Goal: Register for event/course

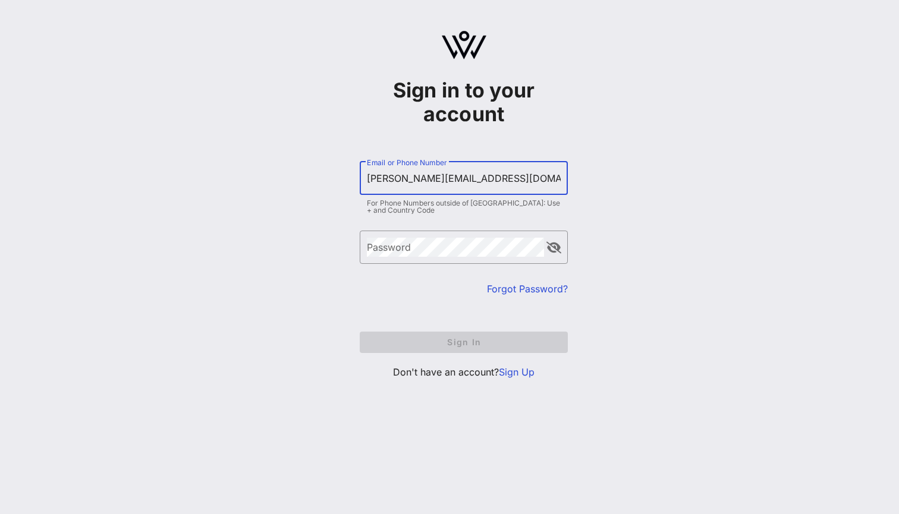
type input "[PERSON_NAME][EMAIL_ADDRESS][DOMAIN_NAME]"
click at [514, 292] on link "Forgot Password?" at bounding box center [527, 289] width 81 height 12
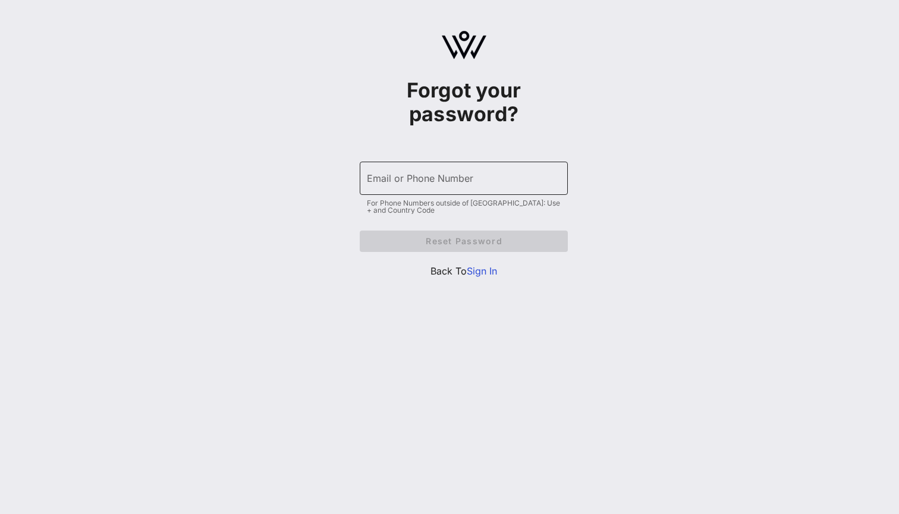
click at [412, 171] on div "Email or Phone Number" at bounding box center [464, 178] width 194 height 33
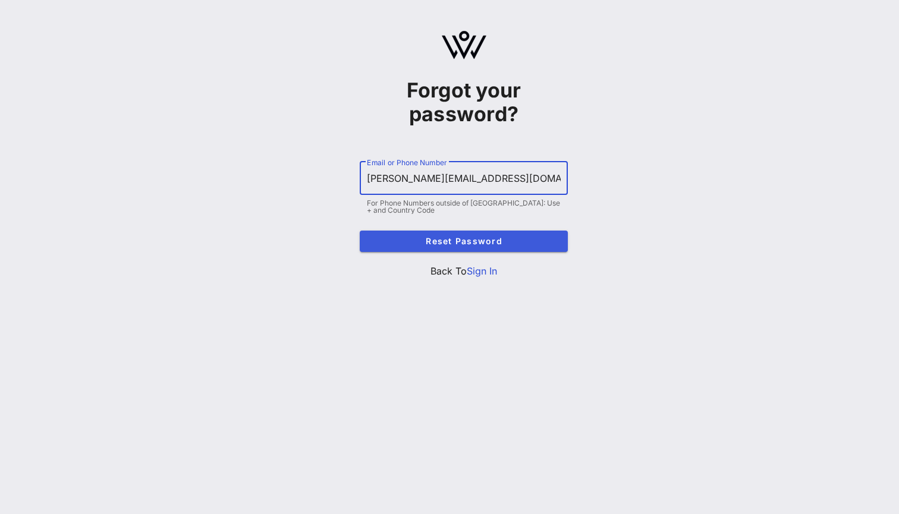
type input "[PERSON_NAME][EMAIL_ADDRESS][DOMAIN_NAME]"
click at [448, 245] on span "Reset Password" at bounding box center [463, 241] width 189 height 10
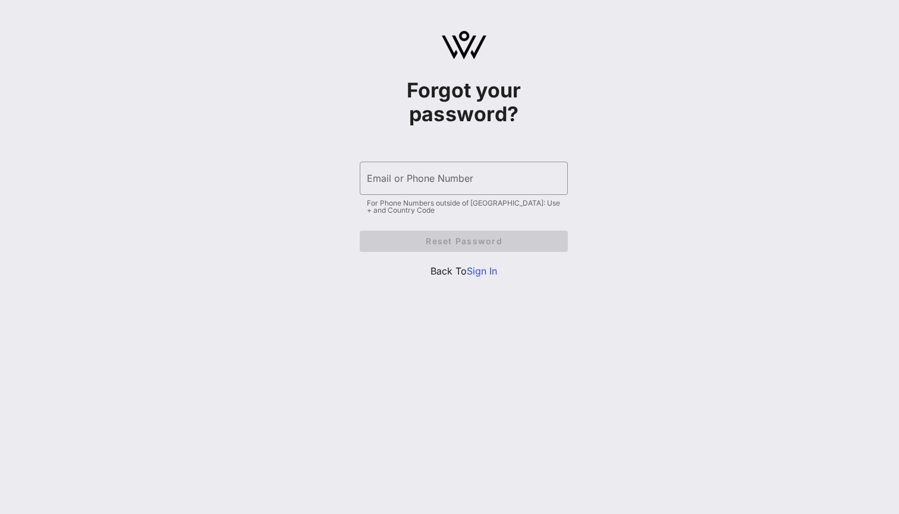
click at [479, 266] on link "Sign In" at bounding box center [482, 271] width 30 height 12
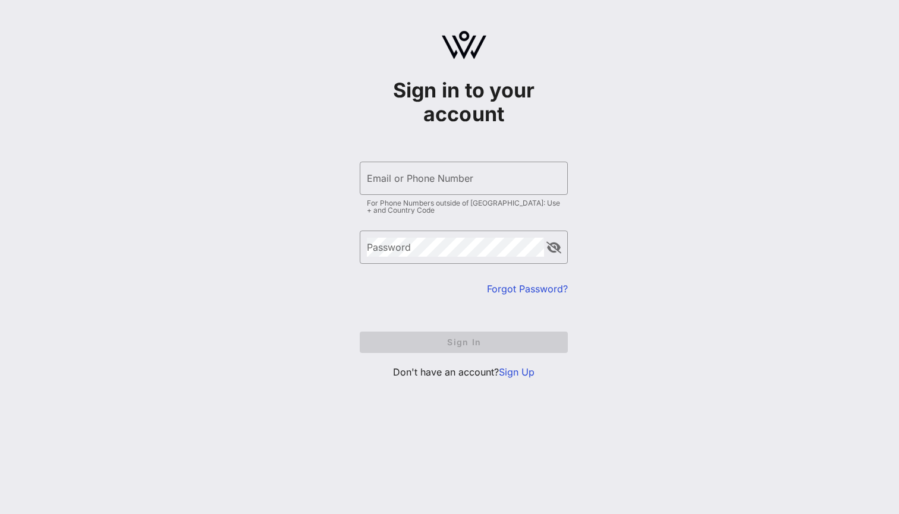
click at [520, 373] on link "Sign Up" at bounding box center [517, 372] width 36 height 12
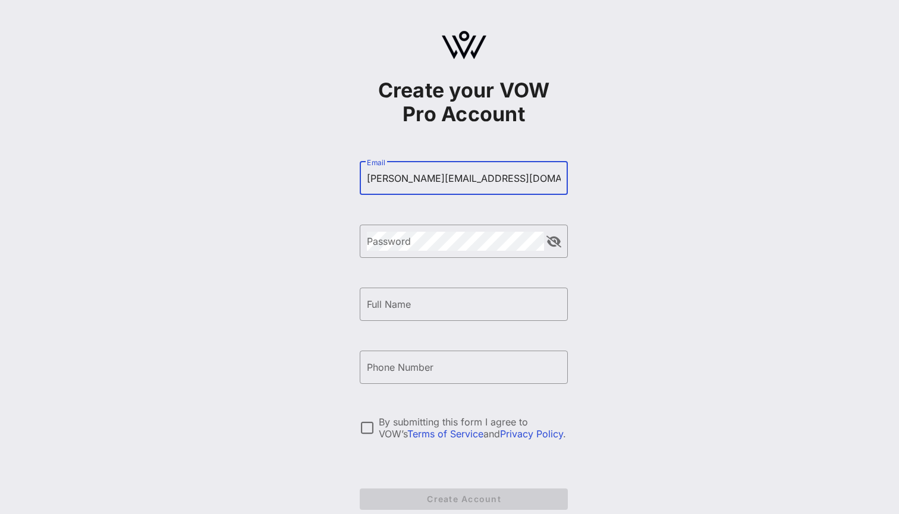
type input "[PERSON_NAME][EMAIL_ADDRESS][DOMAIN_NAME]"
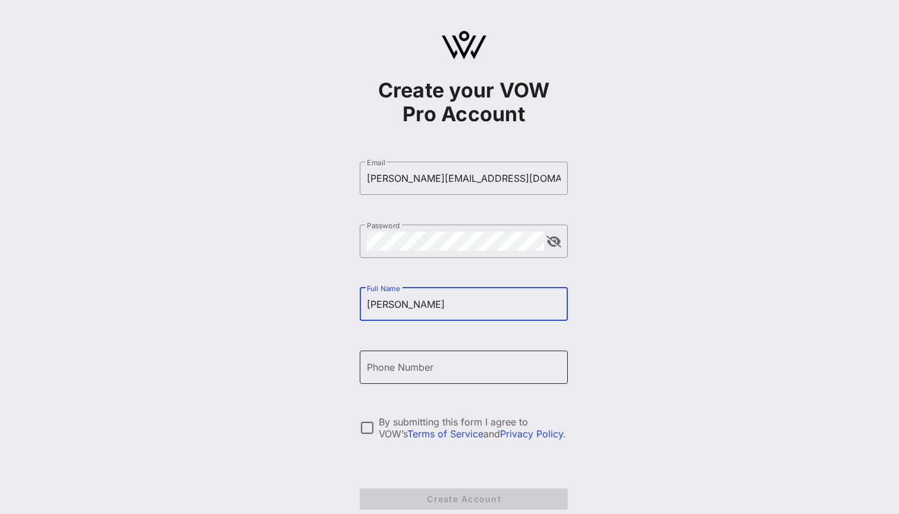
type input "[PERSON_NAME]"
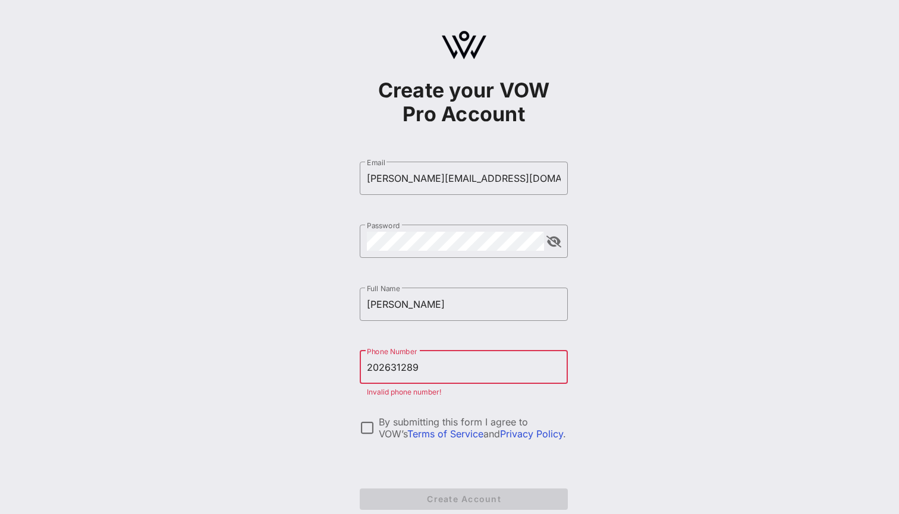
type input "[PHONE_NUMBER]"
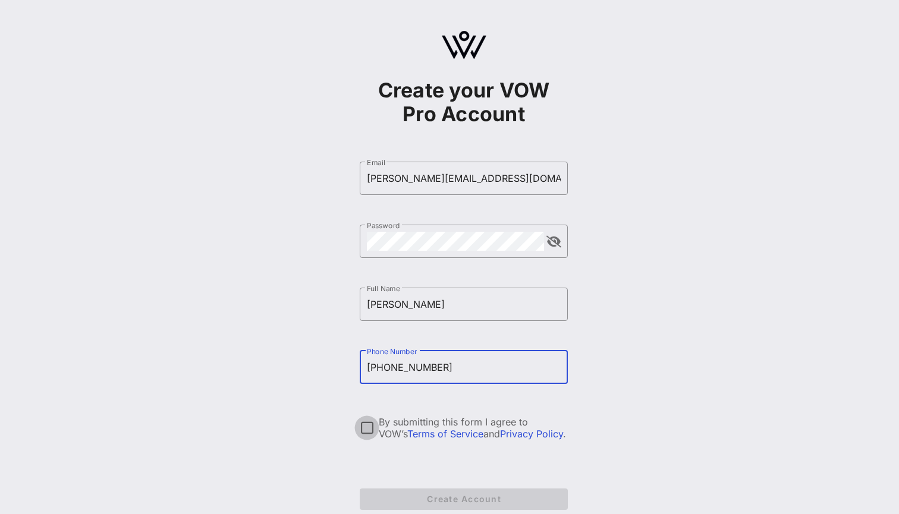
click at [368, 427] on div at bounding box center [367, 428] width 20 height 20
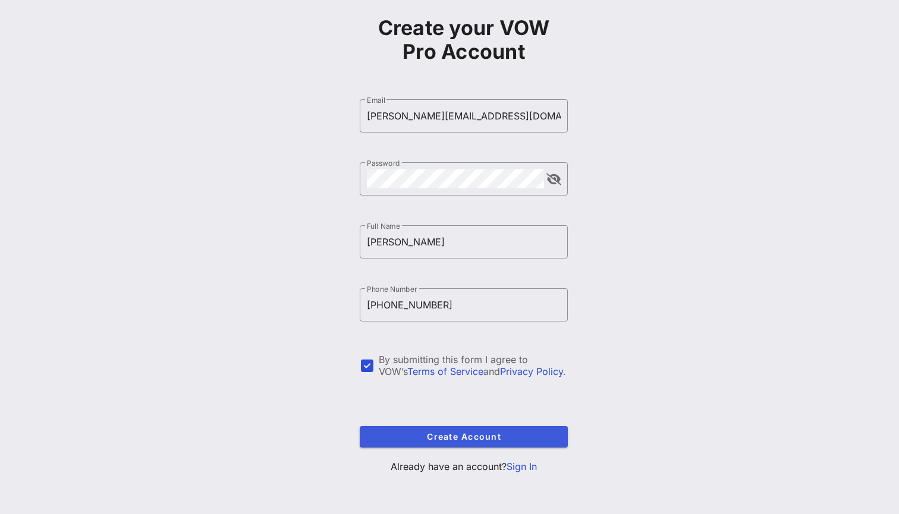
scroll to position [62, 0]
click at [449, 433] on span "Create Account" at bounding box center [463, 437] width 189 height 10
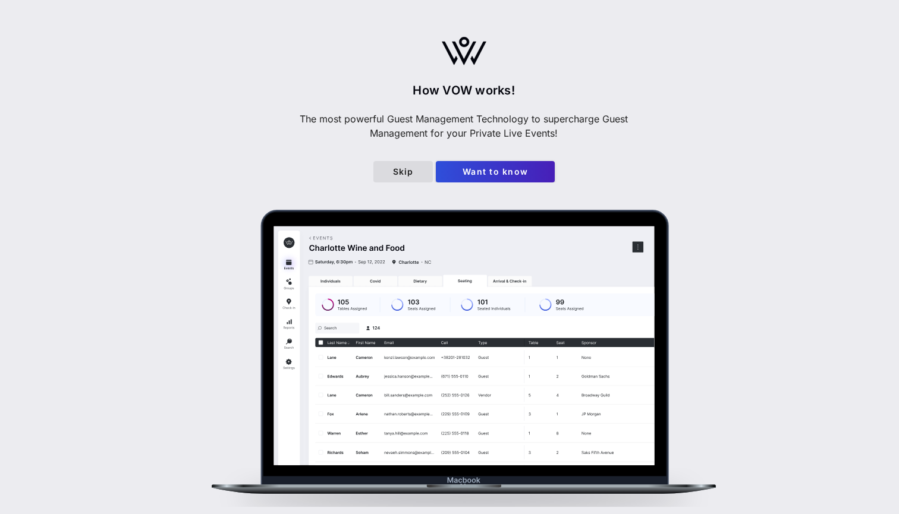
click at [404, 177] on span "Skip" at bounding box center [403, 171] width 40 height 10
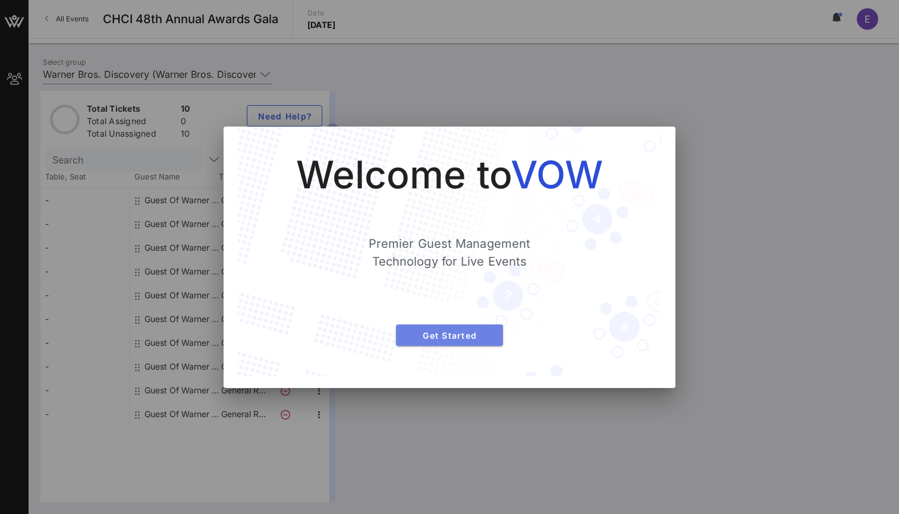
click at [450, 339] on span "Get Started" at bounding box center [449, 335] width 88 height 10
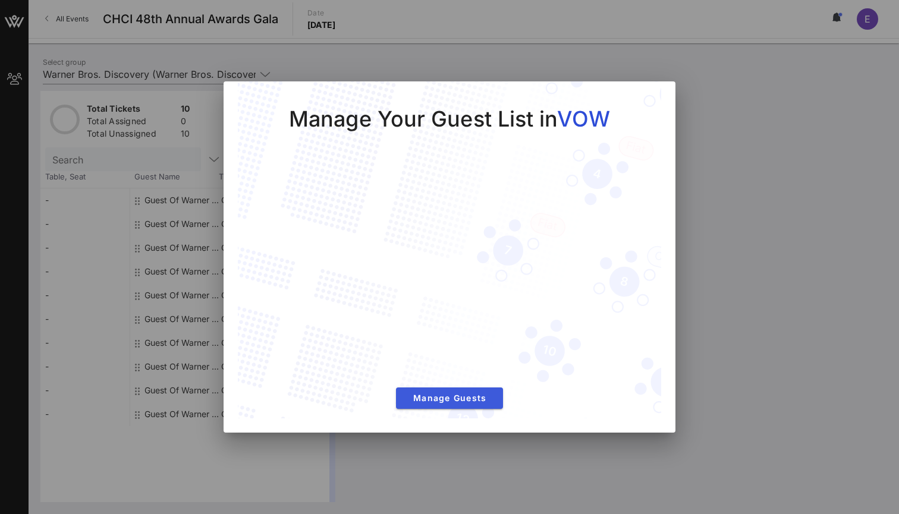
click at [445, 396] on span "Manage Guests" at bounding box center [449, 398] width 88 height 10
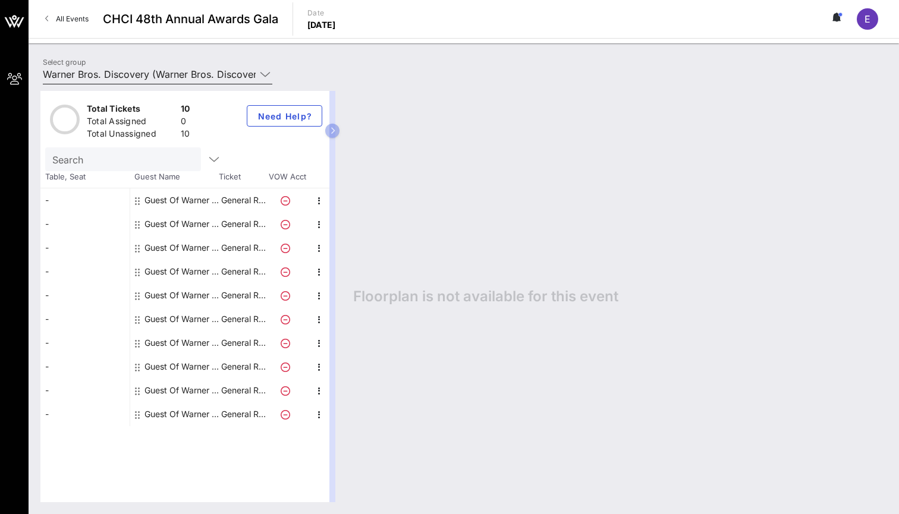
click at [263, 74] on icon at bounding box center [265, 74] width 11 height 14
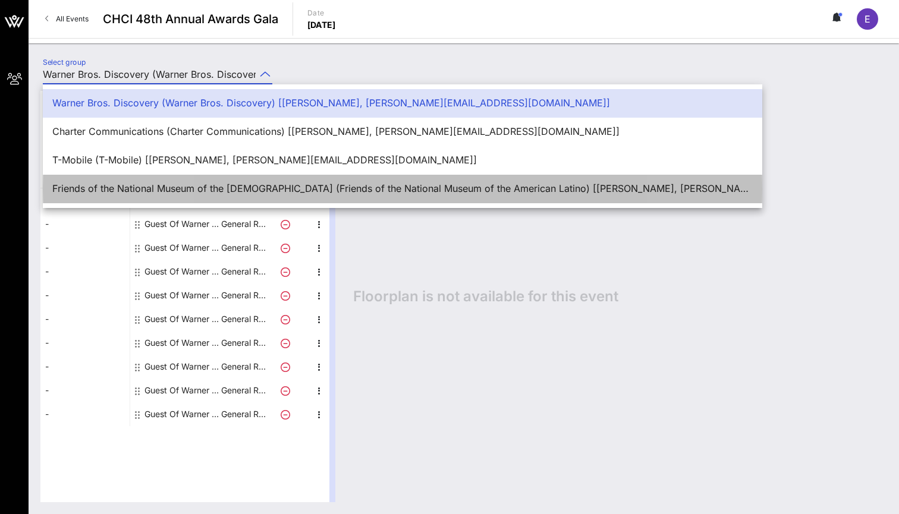
click at [259, 182] on div "Friends of the National Museum of the [DEMOGRAPHIC_DATA] (Friends of the Nation…" at bounding box center [402, 189] width 700 height 26
type input "Friends of the National Museum of the [DEMOGRAPHIC_DATA] (Friends of the Nation…"
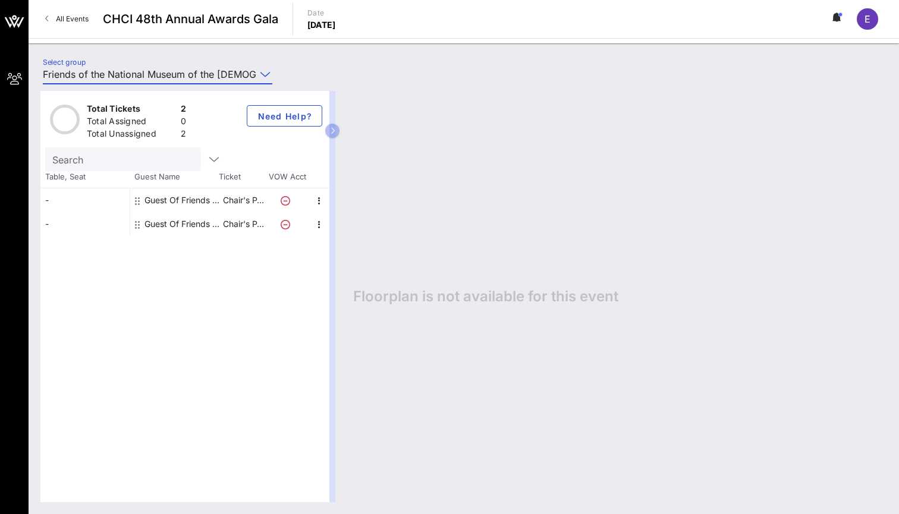
click at [58, 201] on div "-" at bounding box center [84, 200] width 89 height 24
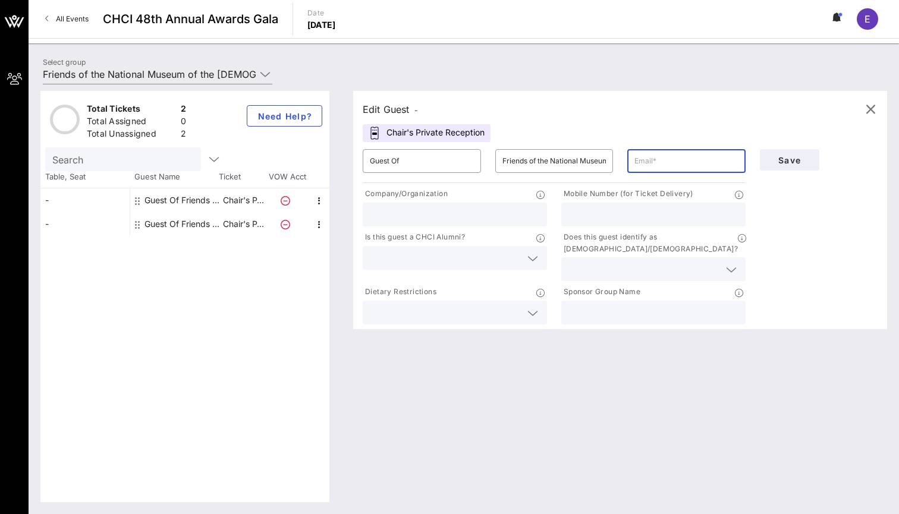
type input "[PERSON_NAME][EMAIL_ADDRESS][DOMAIN_NAME]"
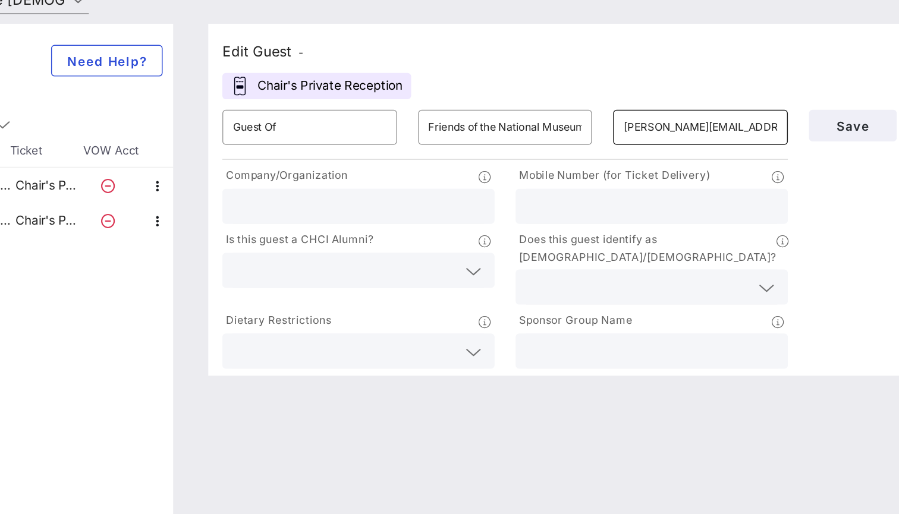
click at [634, 152] on input "[PERSON_NAME][EMAIL_ADDRESS][DOMAIN_NAME]" at bounding box center [686, 161] width 104 height 19
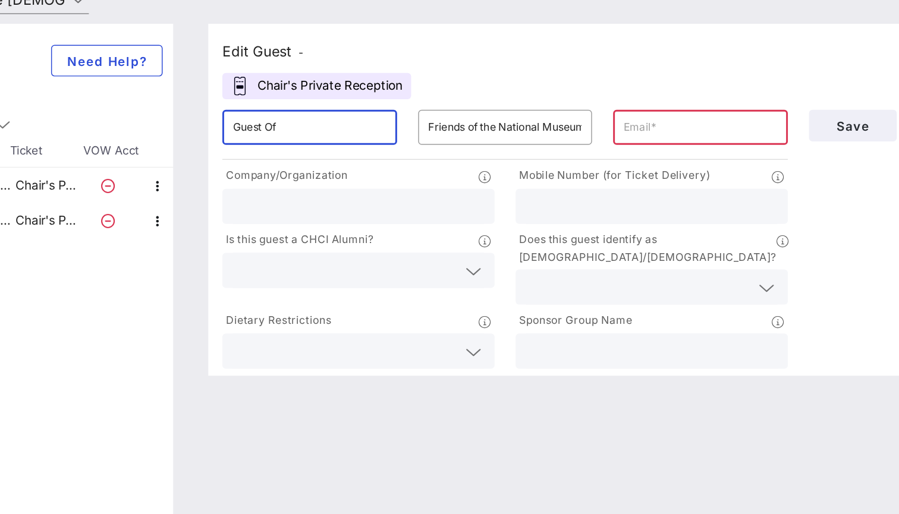
click at [370, 152] on input "Guest Of" at bounding box center [422, 161] width 104 height 19
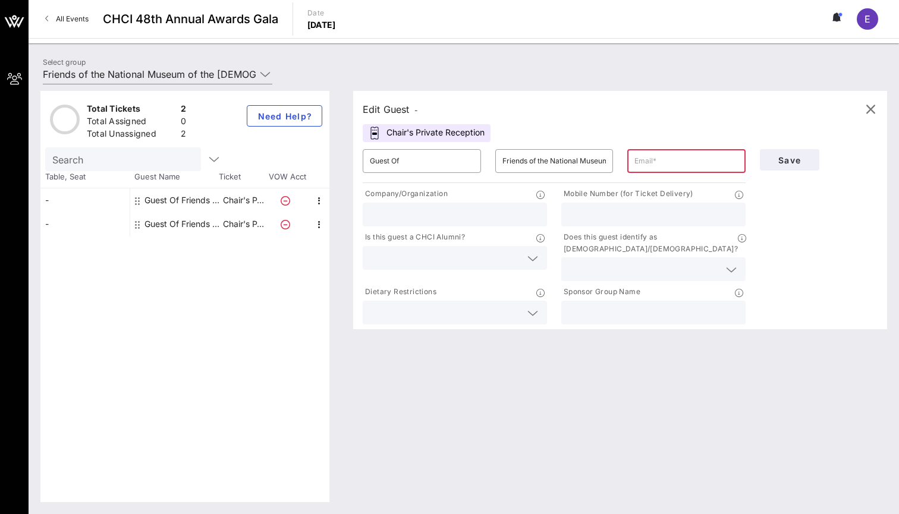
click at [384, 112] on div "Edit Guest -" at bounding box center [390, 109] width 55 height 17
click at [395, 111] on div "Edit Guest -" at bounding box center [390, 109] width 55 height 17
click at [418, 111] on span "-" at bounding box center [416, 110] width 4 height 9
click at [463, 110] on div "Edit Guest -" at bounding box center [620, 109] width 515 height 18
click at [670, 161] on input "text" at bounding box center [686, 161] width 104 height 19
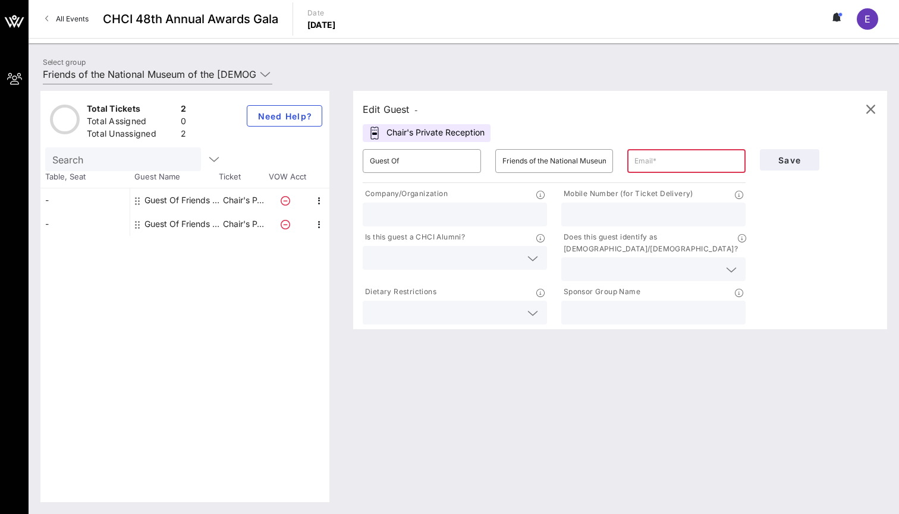
type input "[PERSON_NAME][EMAIL_ADDRESS][DOMAIN_NAME]"
type input "Intersect Public Affairs"
type input "2026312892"
click at [418, 259] on input "text" at bounding box center [445, 257] width 151 height 15
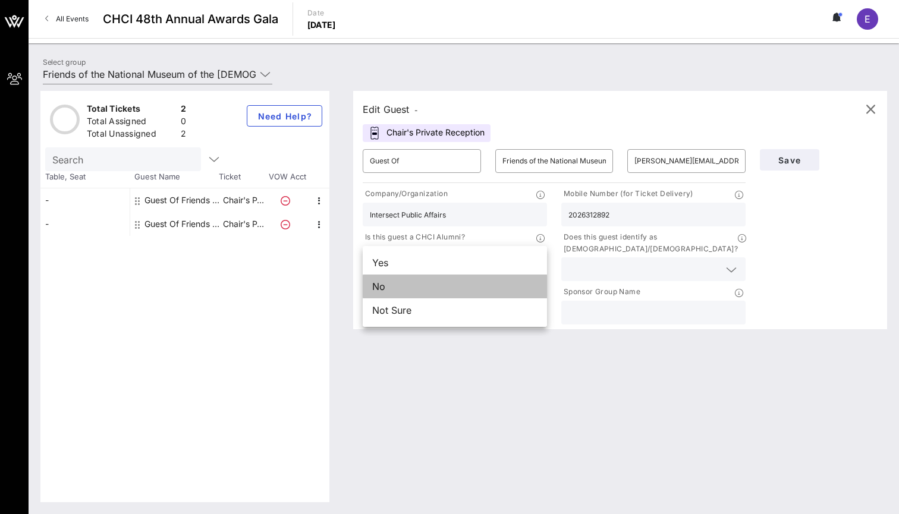
click at [403, 284] on div "No" at bounding box center [455, 287] width 184 height 24
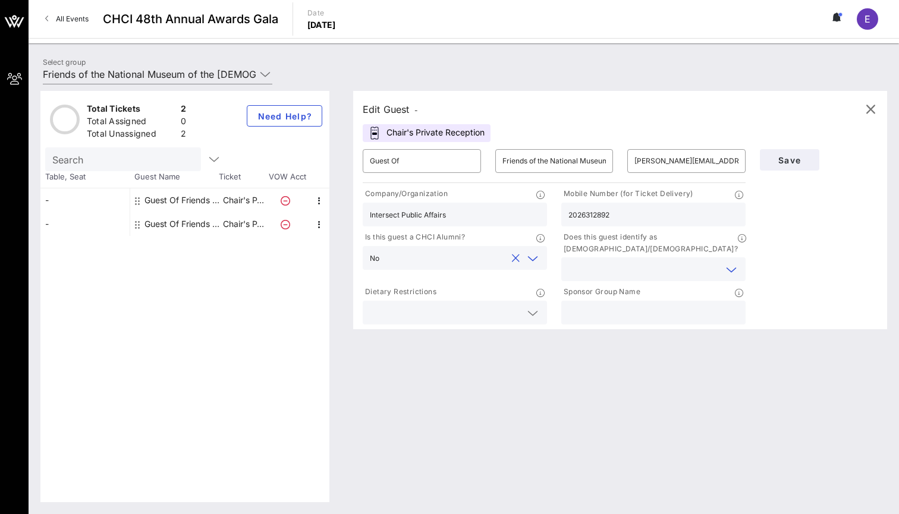
click at [616, 262] on input "text" at bounding box center [643, 269] width 151 height 15
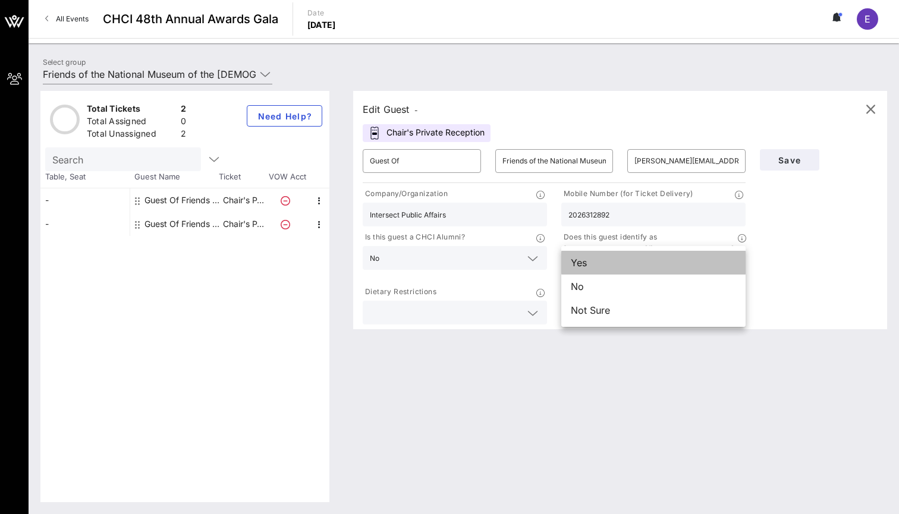
click at [596, 263] on div "Yes" at bounding box center [653, 263] width 184 height 24
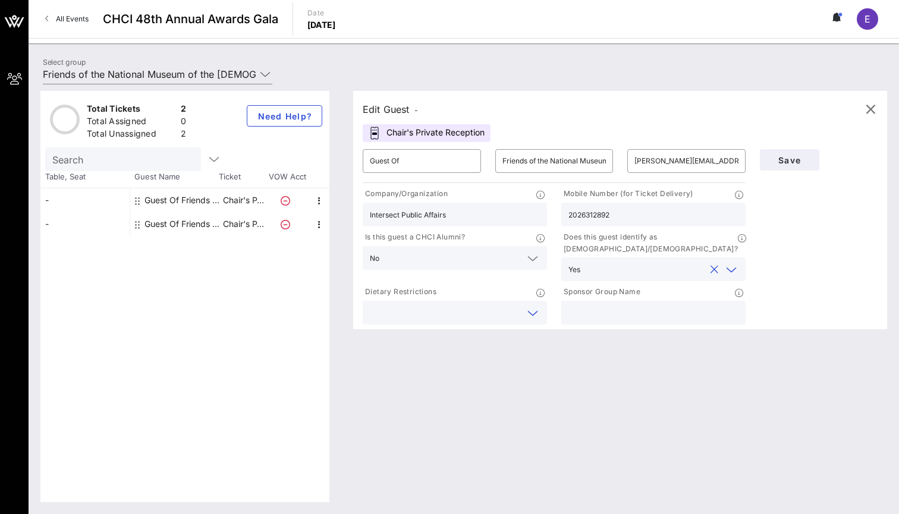
click at [487, 305] on input "text" at bounding box center [445, 312] width 151 height 15
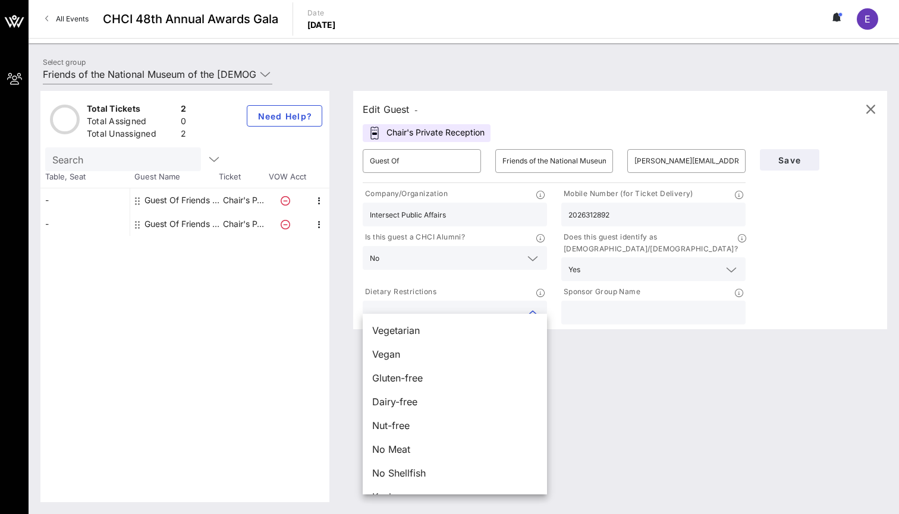
click at [591, 305] on input "text" at bounding box center [653, 312] width 170 height 15
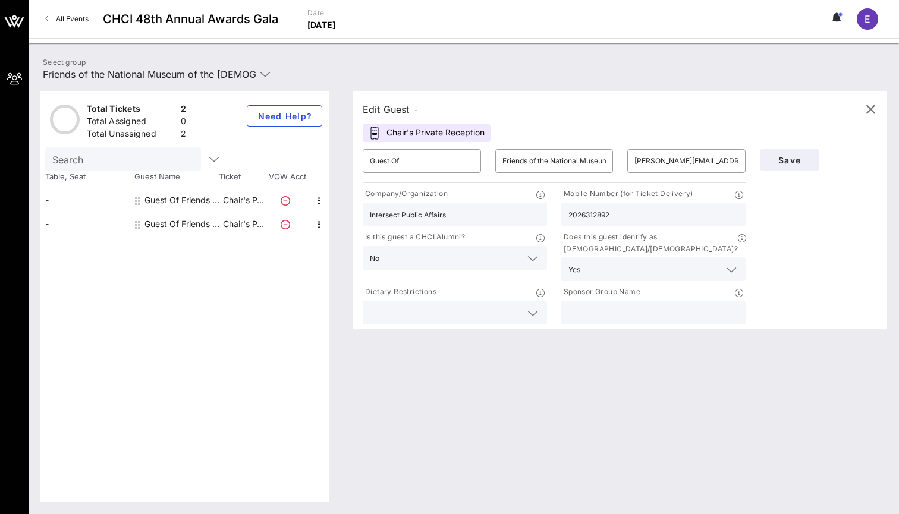
click at [591, 305] on input "text" at bounding box center [653, 312] width 170 height 15
click at [738, 289] on icon at bounding box center [739, 293] width 8 height 8
click at [639, 305] on input "text" at bounding box center [653, 312] width 170 height 15
type input "FMAL"
click at [802, 165] on span "Save" at bounding box center [789, 160] width 40 height 10
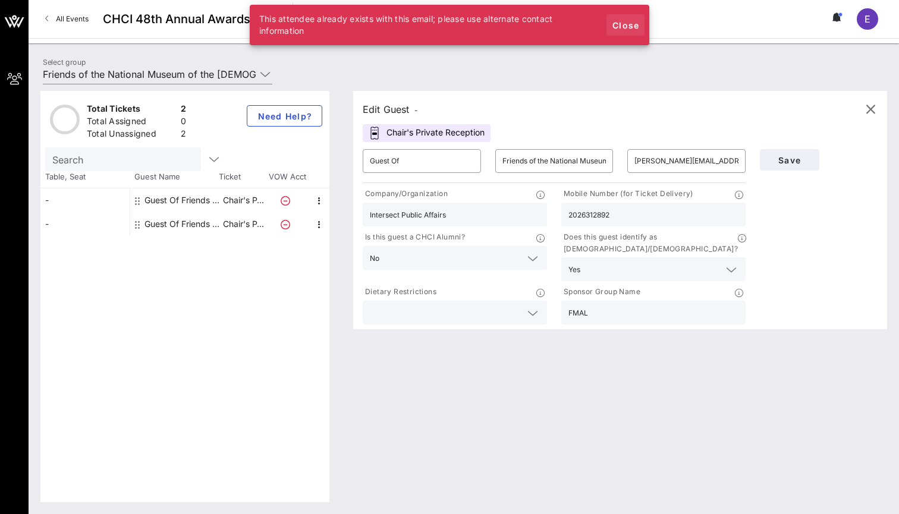
click at [622, 26] on span "Close" at bounding box center [625, 25] width 29 height 10
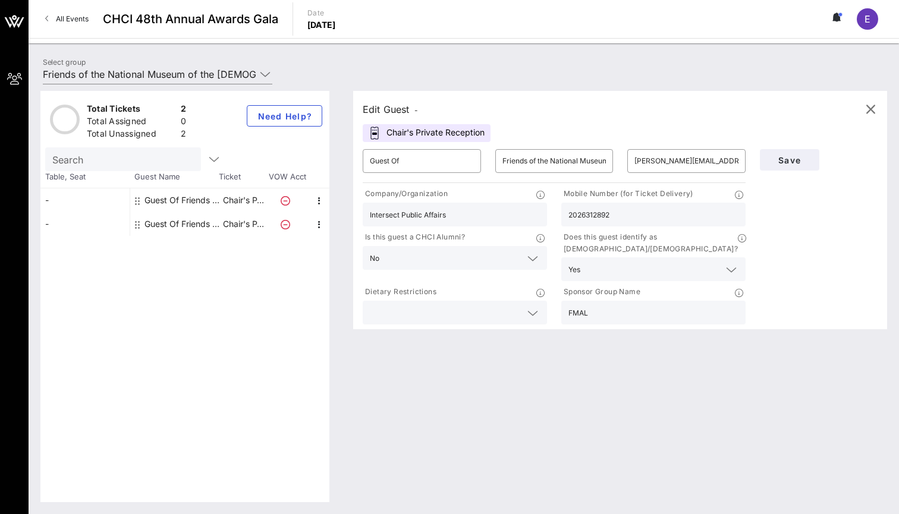
click at [81, 200] on div "-" at bounding box center [84, 200] width 89 height 24
click at [92, 217] on div "-" at bounding box center [84, 224] width 89 height 24
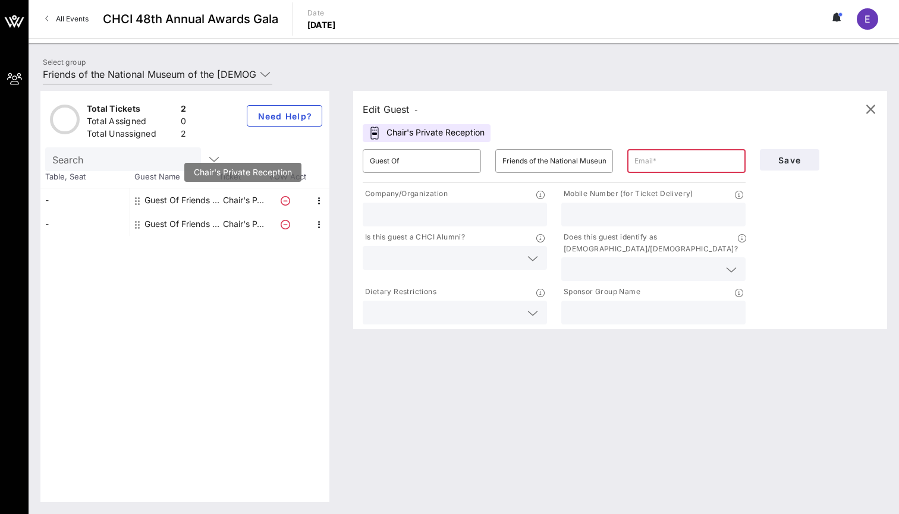
click at [251, 200] on p "Chair's P…" at bounding box center [243, 200] width 48 height 24
click at [112, 108] on div "Total Tickets" at bounding box center [131, 110] width 89 height 15
click at [75, 200] on div "-" at bounding box center [84, 200] width 89 height 24
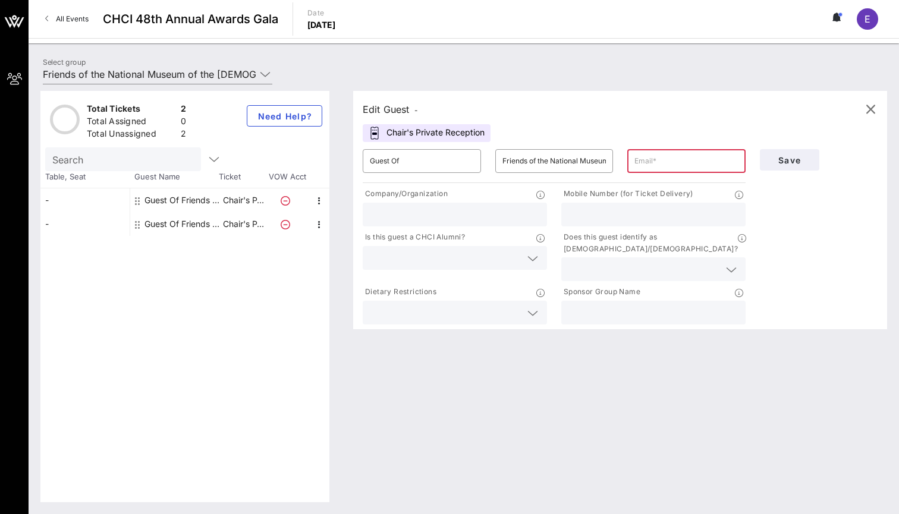
click at [166, 200] on div "Guest Of Friends of the National Museum of the American Latino" at bounding box center [181, 200] width 75 height 24
click at [139, 200] on icon at bounding box center [137, 201] width 5 height 10
click at [137, 200] on icon at bounding box center [137, 201] width 5 height 10
click at [319, 199] on icon "button" at bounding box center [319, 201] width 14 height 14
click at [249, 195] on p "Chair's P…" at bounding box center [243, 200] width 48 height 24
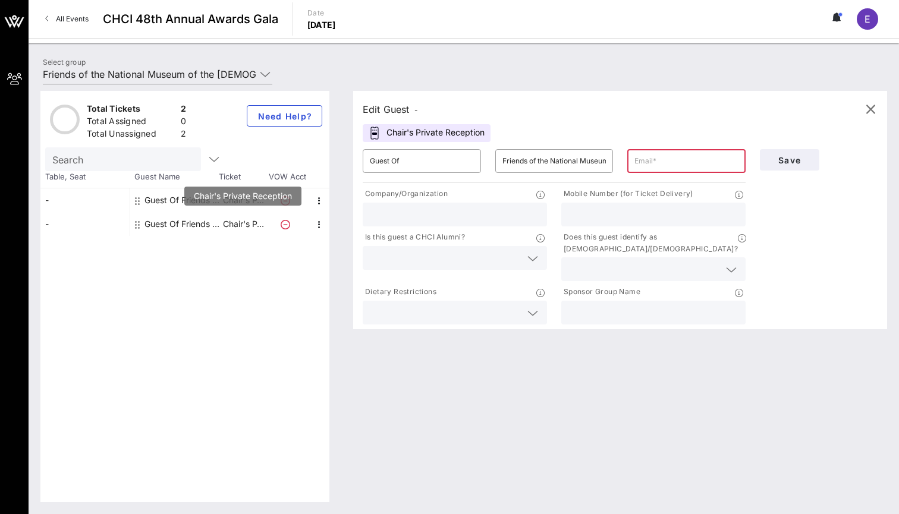
click at [249, 224] on p "Chair's P…" at bounding box center [243, 224] width 48 height 24
click at [456, 136] on div "Chair's Private Reception" at bounding box center [427, 133] width 128 height 18
click at [415, 108] on div "Edit Guest -" at bounding box center [390, 109] width 55 height 17
click at [421, 109] on div "Edit Guest -" at bounding box center [620, 109] width 515 height 18
click at [420, 134] on div "Chair's Private Reception" at bounding box center [427, 133] width 128 height 18
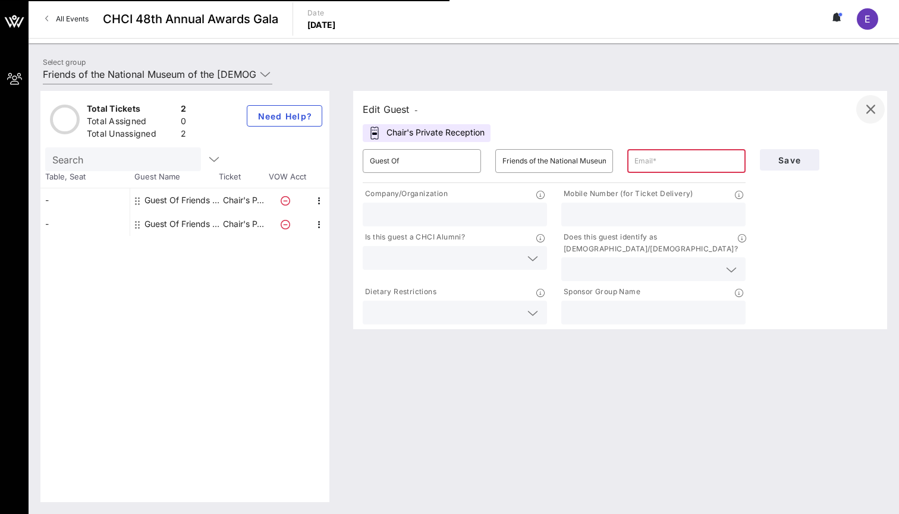
click at [868, 111] on icon "button" at bounding box center [870, 109] width 14 height 14
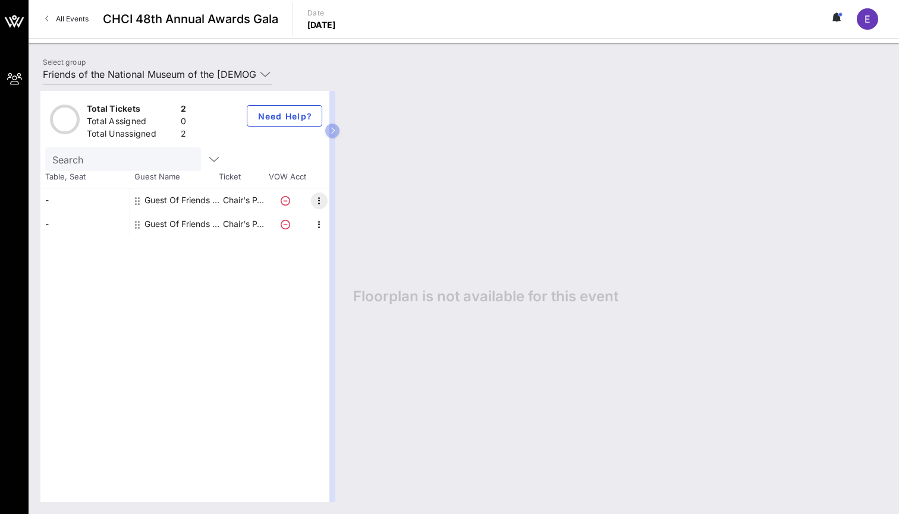
click at [319, 201] on icon "button" at bounding box center [319, 201] width 14 height 14
click at [267, 281] on div "Total Tickets 2 Total Assigned 0 Total Unassigned 2 Need Help? Search Table, Se…" at bounding box center [184, 296] width 289 height 411
click at [215, 161] on icon "button" at bounding box center [214, 159] width 14 height 14
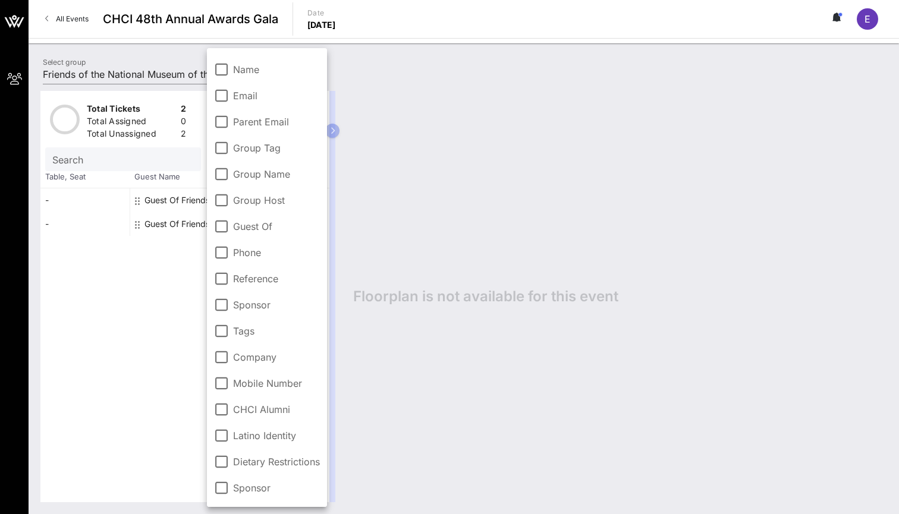
click at [158, 289] on div "Total Tickets 2 Total Assigned 0 Total Unassigned 2 Need Help? Search Table, Se…" at bounding box center [184, 296] width 289 height 411
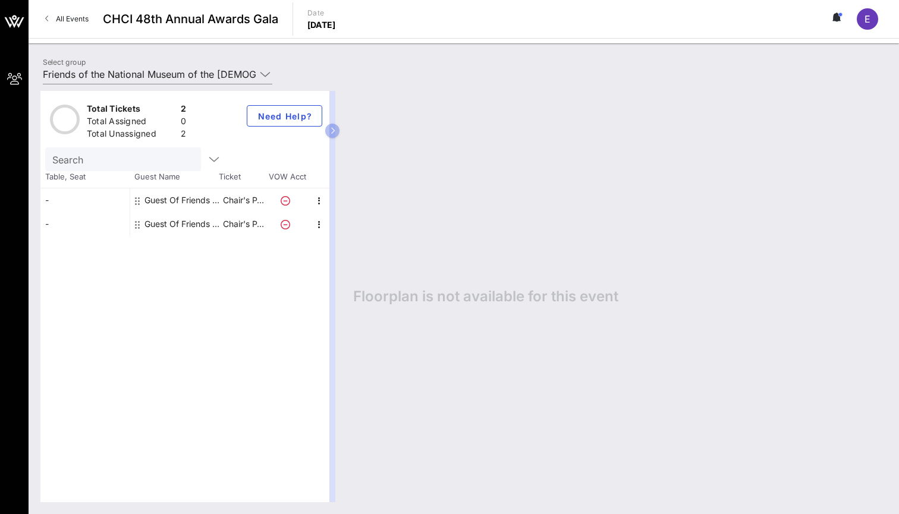
click at [165, 199] on div "Guest Of Friends of the National Museum of the American Latino" at bounding box center [181, 200] width 75 height 24
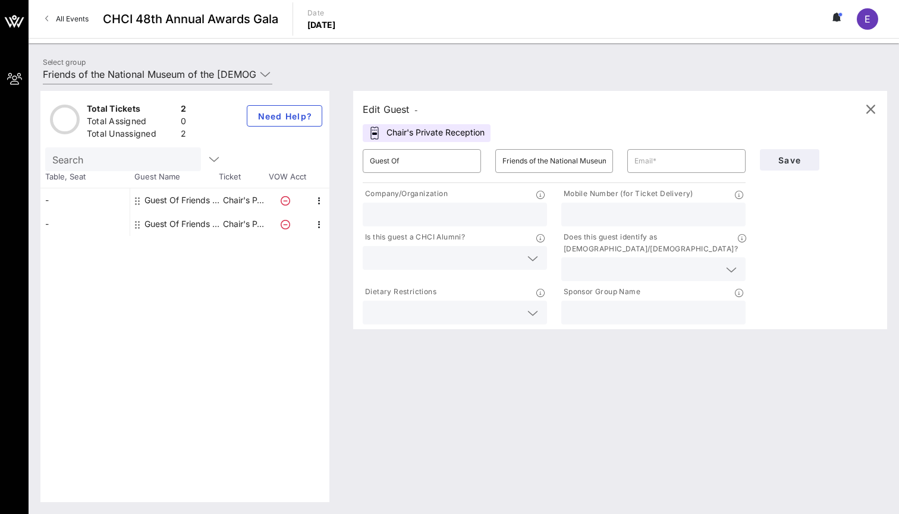
click at [451, 132] on div "Chair's Private Reception" at bounding box center [427, 133] width 128 height 18
click at [445, 133] on div "Chair's Private Reception" at bounding box center [427, 133] width 128 height 18
click at [468, 134] on div "Chair's Private Reception" at bounding box center [427, 133] width 128 height 18
click at [80, 195] on div "-" at bounding box center [84, 200] width 89 height 24
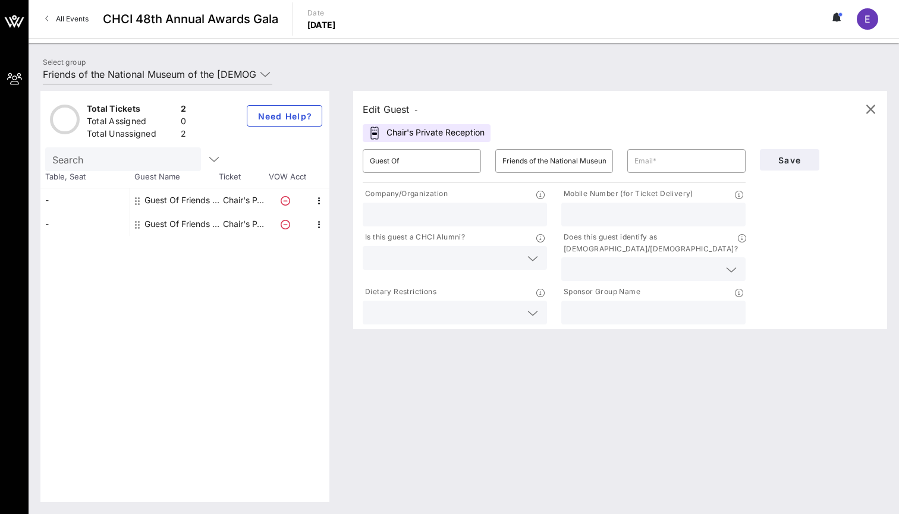
click at [76, 197] on div "-" at bounding box center [84, 200] width 89 height 24
click at [659, 151] on div at bounding box center [686, 161] width 104 height 24
type input "[EMAIL_ADDRESS][PERSON_NAME][DOMAIN_NAME]"
click at [484, 222] on div at bounding box center [455, 215] width 170 height 24
type input "R"
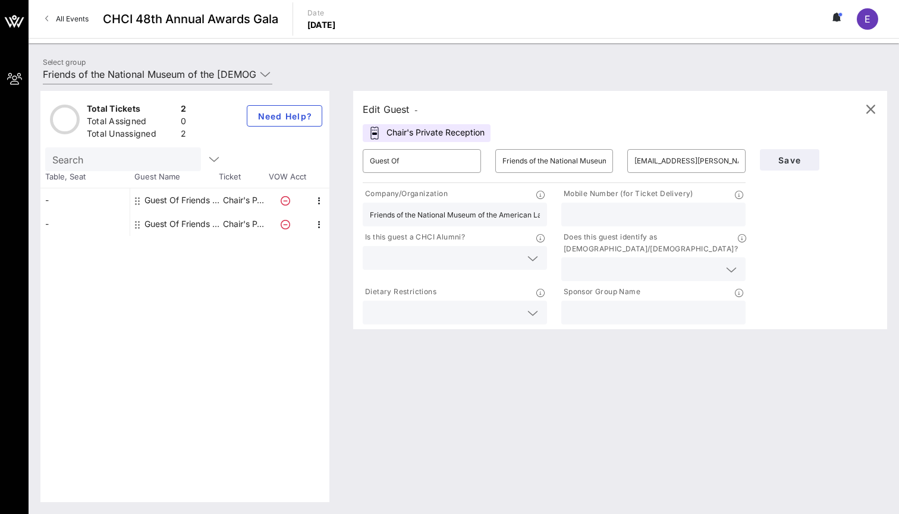
type input "Friends of the National Museum of the American Latino"
type input "9496064919"
click at [475, 259] on input "text" at bounding box center [445, 257] width 151 height 15
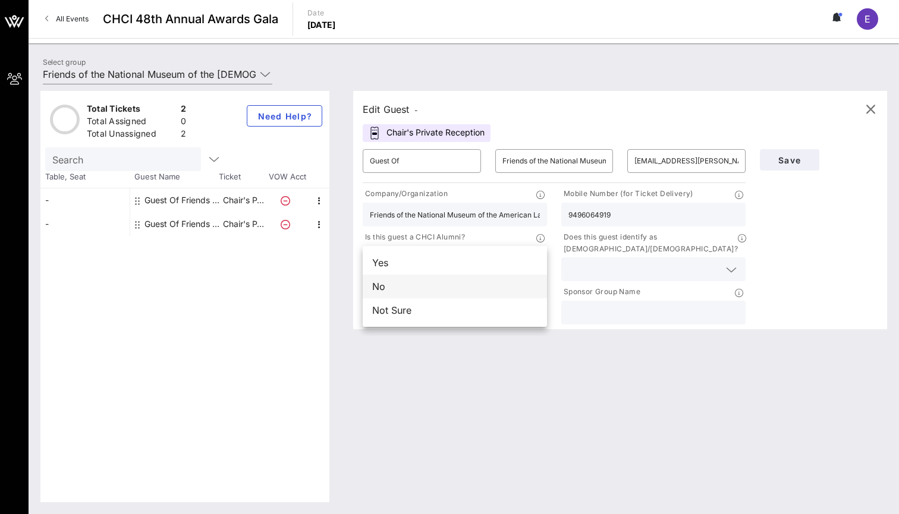
click at [434, 286] on div "No" at bounding box center [455, 287] width 184 height 24
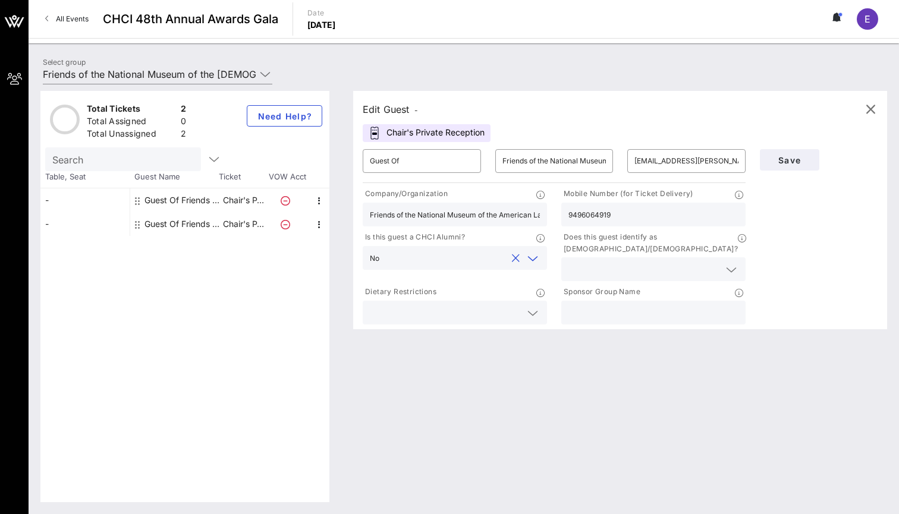
click at [621, 262] on input "text" at bounding box center [643, 269] width 151 height 15
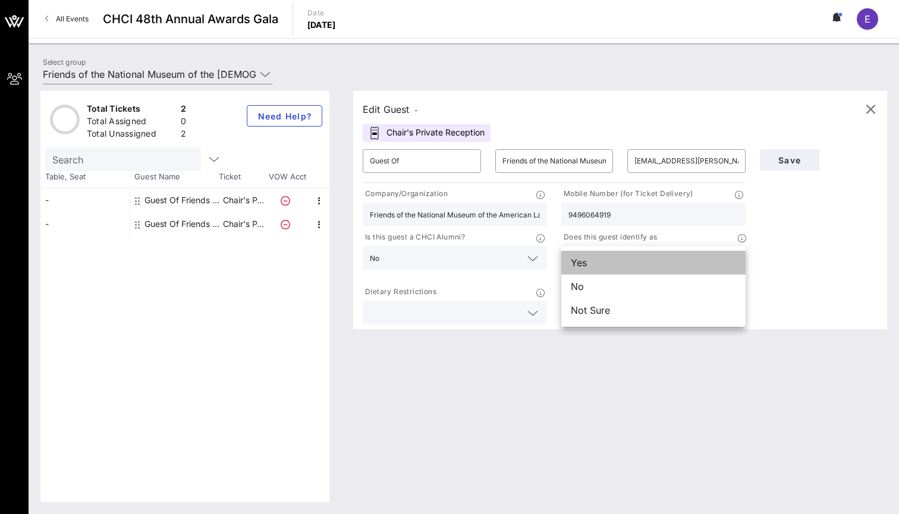
click at [616, 260] on div "Yes" at bounding box center [653, 263] width 184 height 24
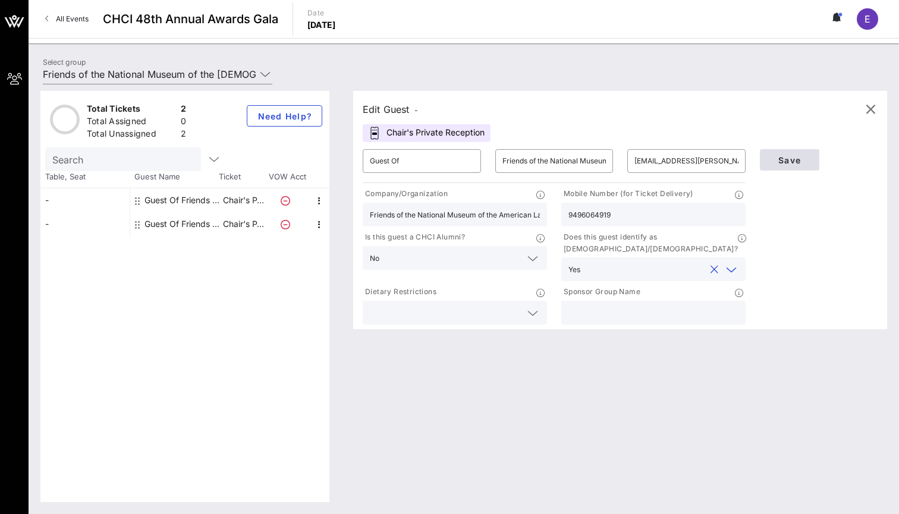
click at [797, 161] on span "Save" at bounding box center [789, 160] width 40 height 10
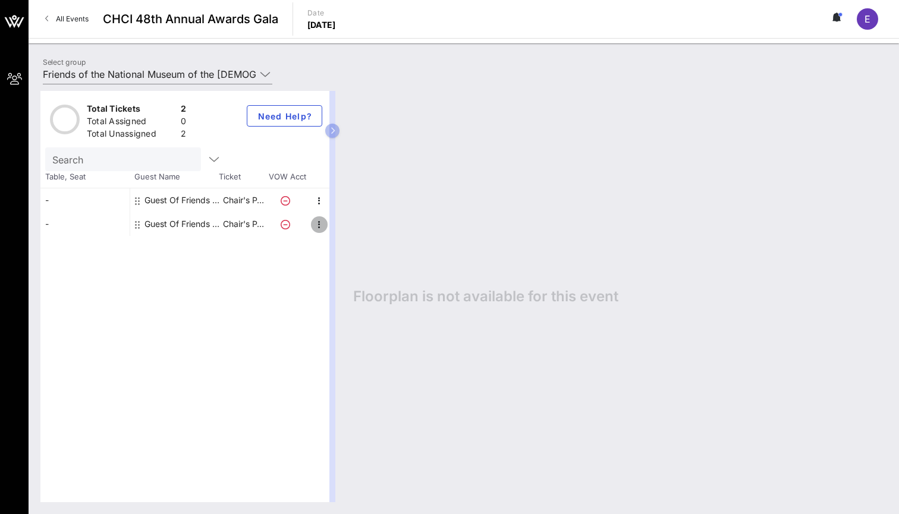
click at [312, 224] on icon "button" at bounding box center [319, 225] width 14 height 14
click at [260, 226] on p "Chair's P…" at bounding box center [243, 224] width 48 height 24
click at [242, 226] on p "Chair's P…" at bounding box center [243, 224] width 48 height 24
click at [195, 227] on div "Guest Of Friends of the National Museum of the American Latino" at bounding box center [181, 224] width 75 height 24
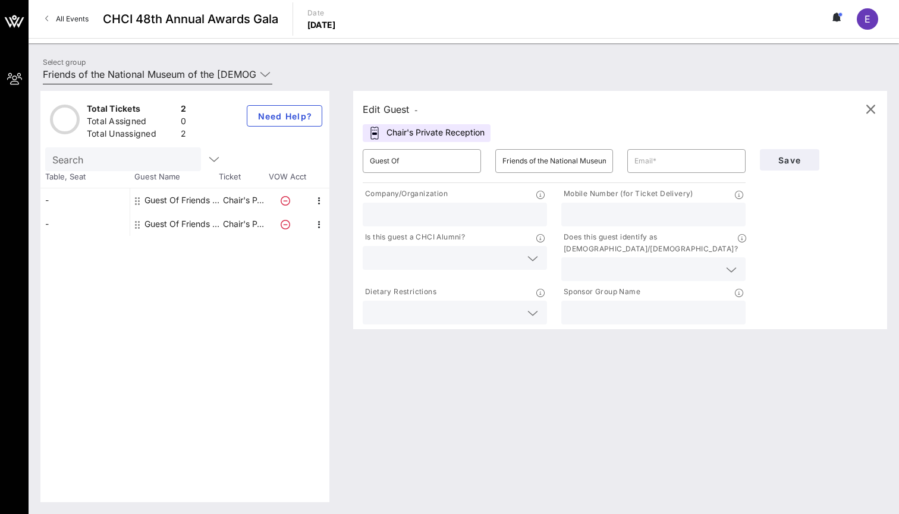
click at [269, 77] on icon at bounding box center [265, 74] width 11 height 14
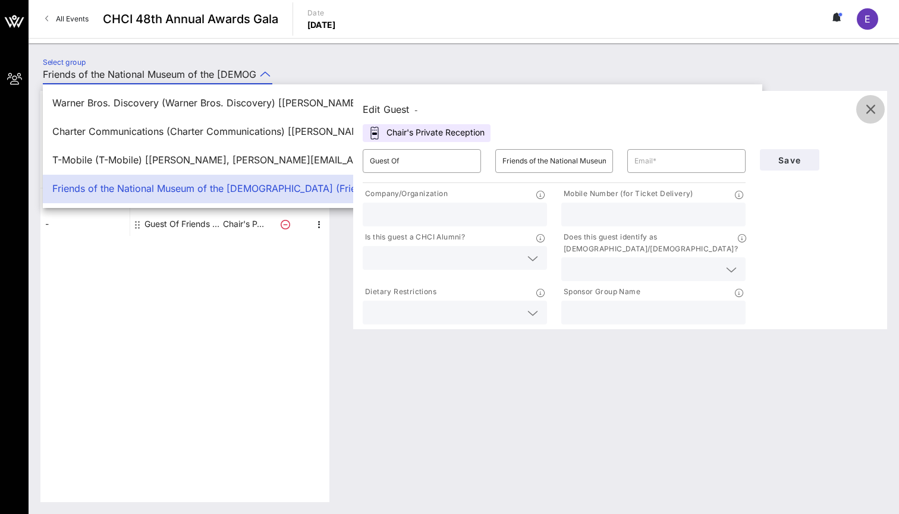
click at [867, 106] on icon "button" at bounding box center [870, 109] width 14 height 14
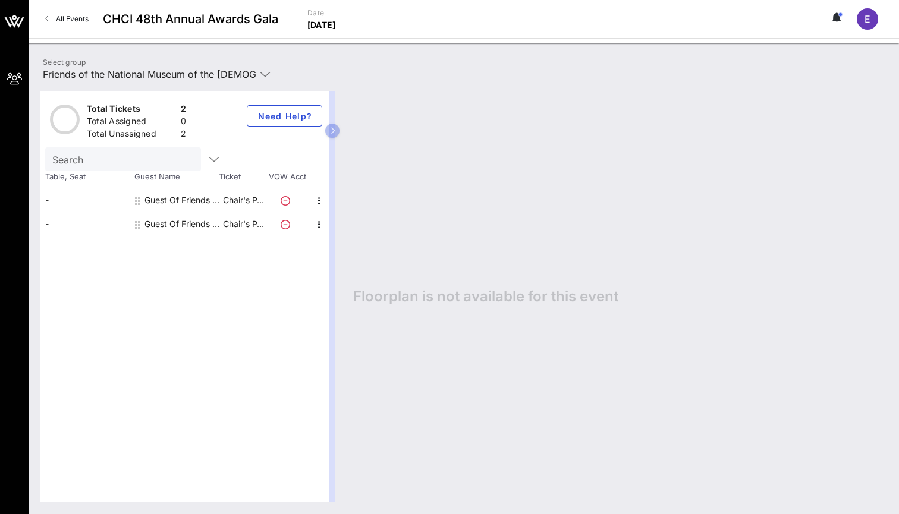
click at [264, 72] on icon at bounding box center [265, 74] width 11 height 14
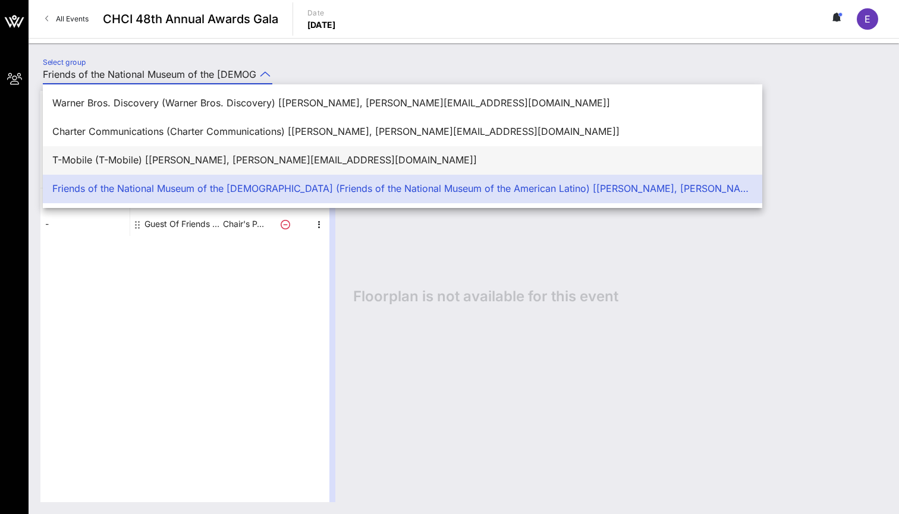
click at [206, 165] on div "T-Mobile (T-Mobile) [[PERSON_NAME], [PERSON_NAME][EMAIL_ADDRESS][DOMAIN_NAME]]" at bounding box center [402, 160] width 700 height 11
type input "T-Mobile (T-Mobile) [[PERSON_NAME], [PERSON_NAME][EMAIL_ADDRESS][DOMAIN_NAME]]"
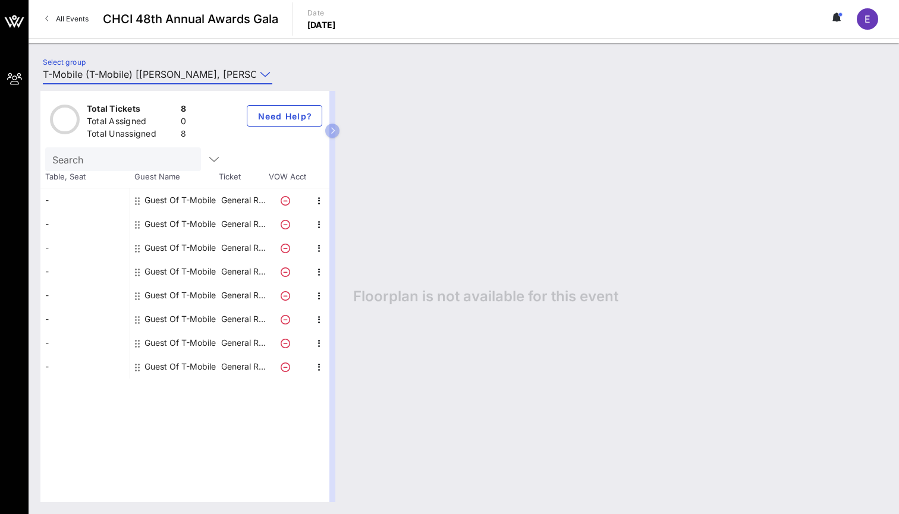
click at [194, 202] on div "Guest Of T-Mobile" at bounding box center [179, 200] width 71 height 24
